Goal: Obtain resource: Download file/media

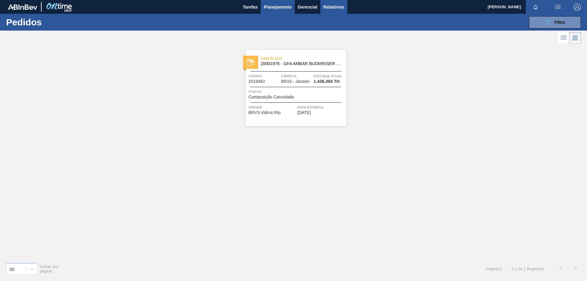
click at [327, 11] on button "Relatórios" at bounding box center [334, 7] width 27 height 14
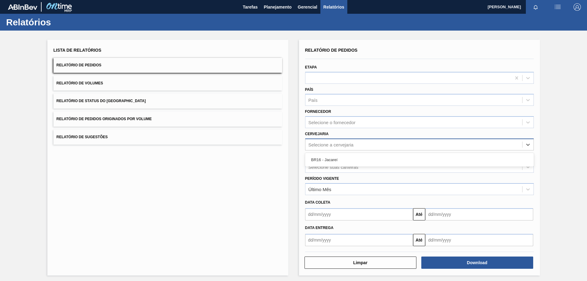
click at [321, 142] on div "Selecione a cervejaria" at bounding box center [414, 144] width 217 height 9
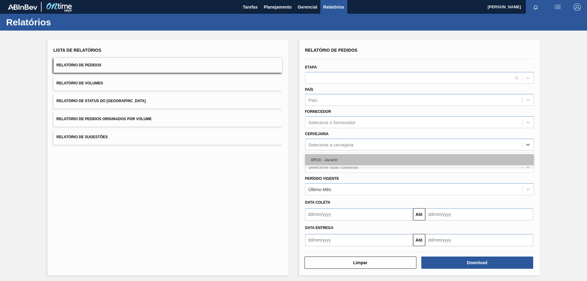
click at [316, 160] on div "BR16 - Jacareí" at bounding box center [419, 159] width 229 height 11
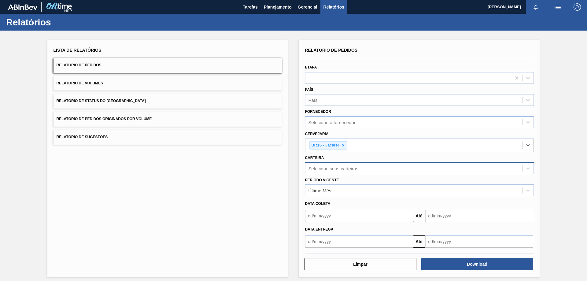
click at [317, 167] on div "Selecione suas carteiras" at bounding box center [334, 168] width 50 height 5
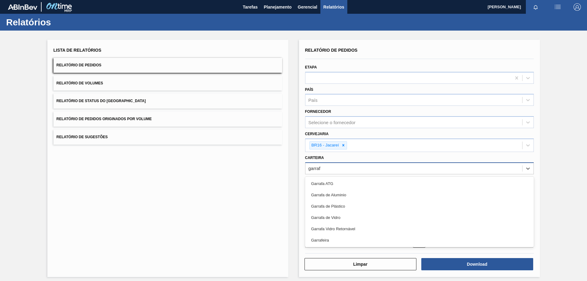
type input "garrafa"
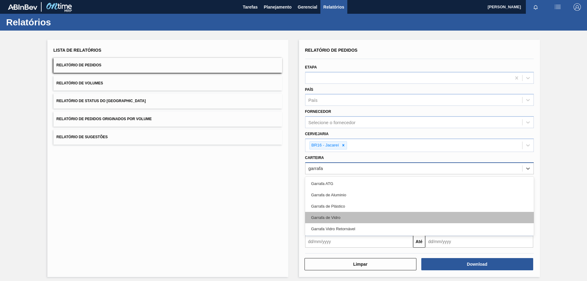
click at [336, 218] on div "Garrafa de Vidro" at bounding box center [419, 217] width 229 height 11
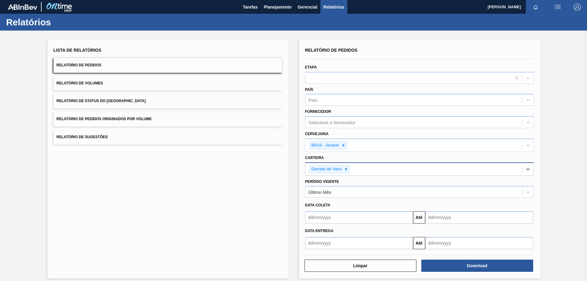
click at [336, 214] on input "text" at bounding box center [359, 217] width 108 height 12
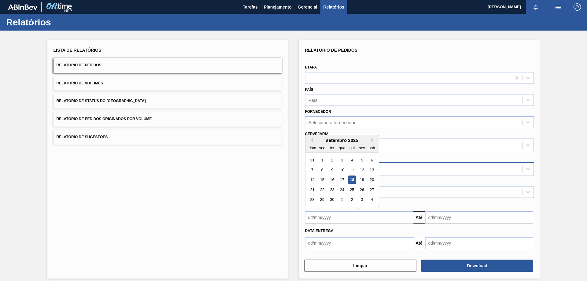
click at [354, 180] on div "18" at bounding box center [352, 180] width 8 height 8
type input "[DATE]"
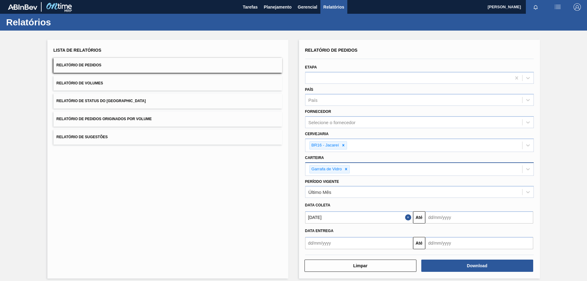
click at [446, 211] on div "[DATE] Até" at bounding box center [420, 217] width 234 height 14
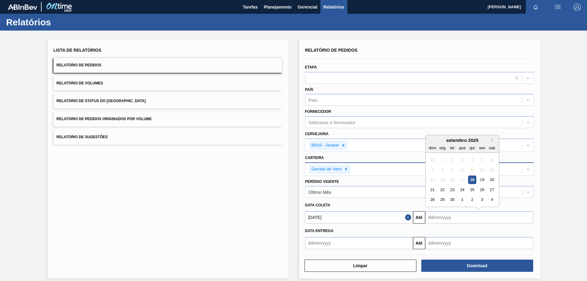
click at [445, 220] on input "text" at bounding box center [479, 217] width 108 height 12
drag, startPoint x: 449, startPoint y: 199, endPoint x: 471, endPoint y: 231, distance: 38.7
click at [449, 199] on div "30" at bounding box center [452, 200] width 8 height 8
type input "[DATE]"
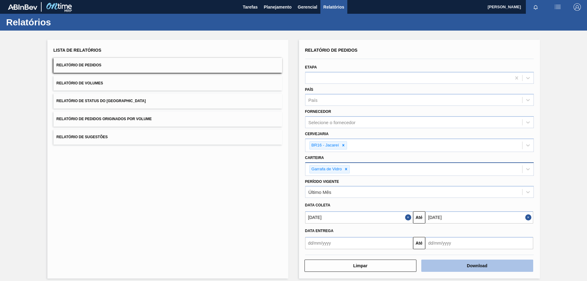
click at [455, 266] on button "Download" at bounding box center [477, 266] width 112 height 12
